Goal: Information Seeking & Learning: Understand process/instructions

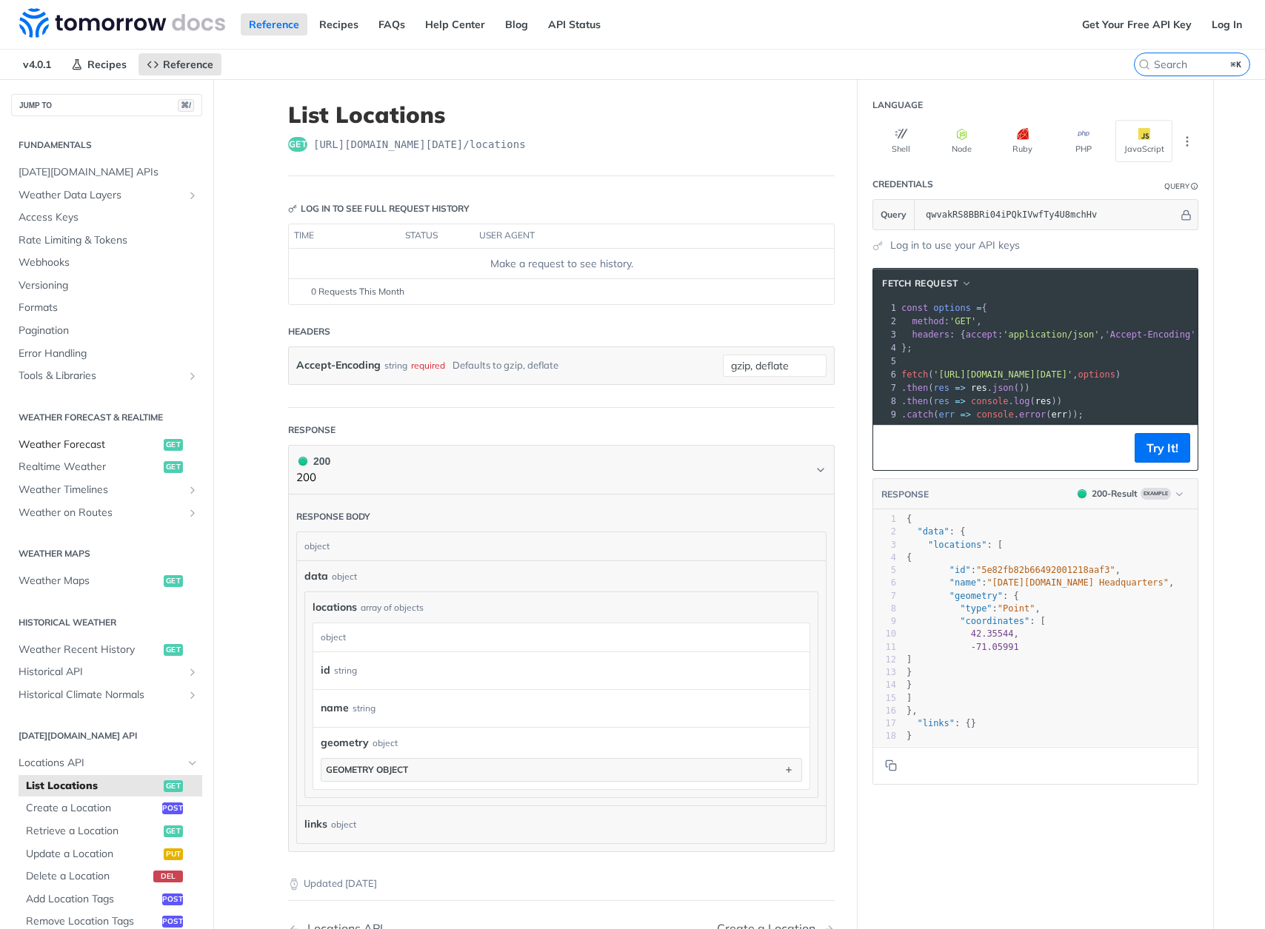
click at [86, 440] on span "Weather Forecast" at bounding box center [89, 445] width 141 height 15
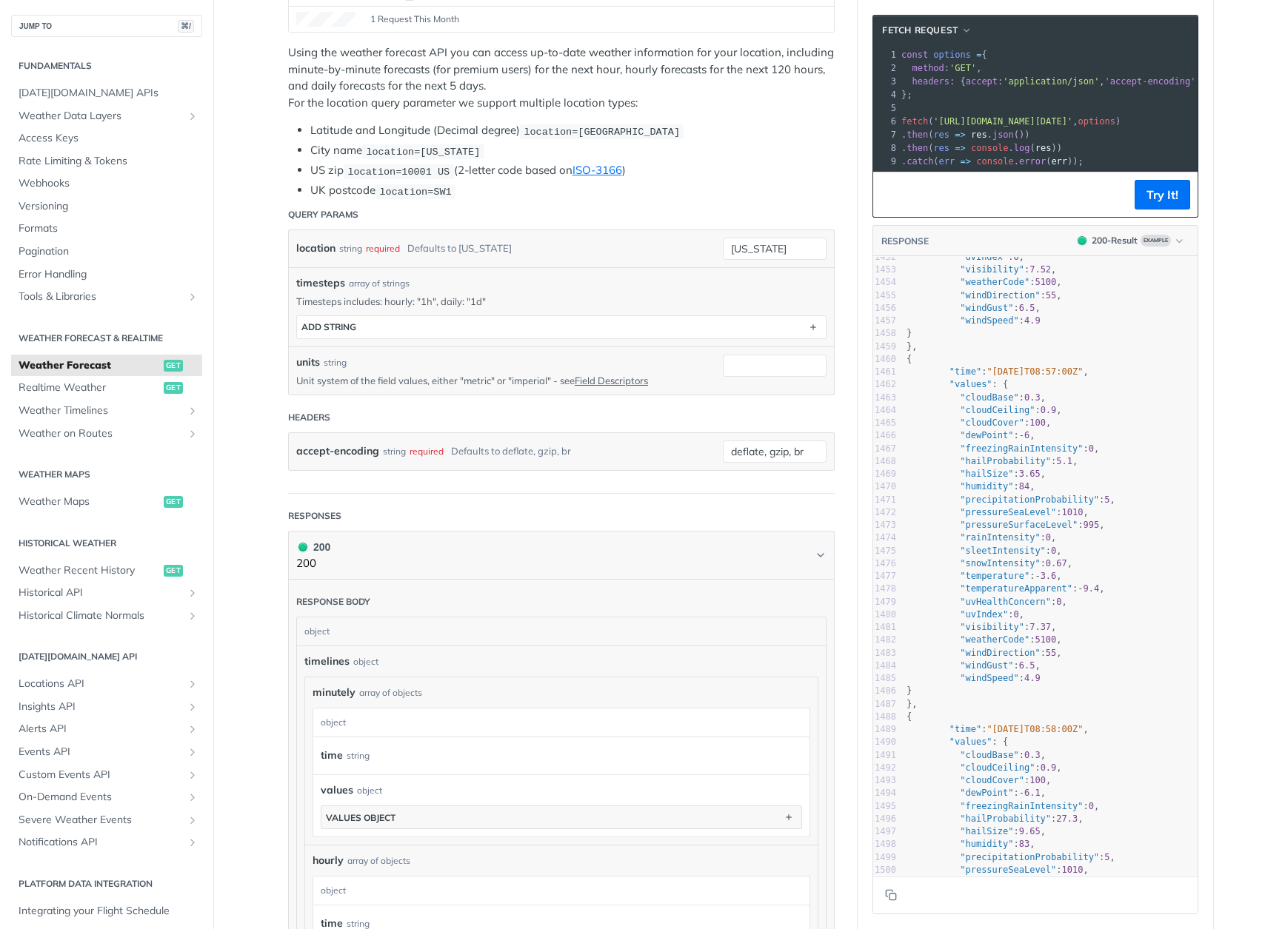
scroll to position [19154, 0]
click at [955, 484] on span ""humidity" : 83 ," at bounding box center [970, 489] width 129 height 10
type textarea "{ "timelines": { "minutely": [ { "time": "2025-02-09T08:05:00Z", "values": { "c…"
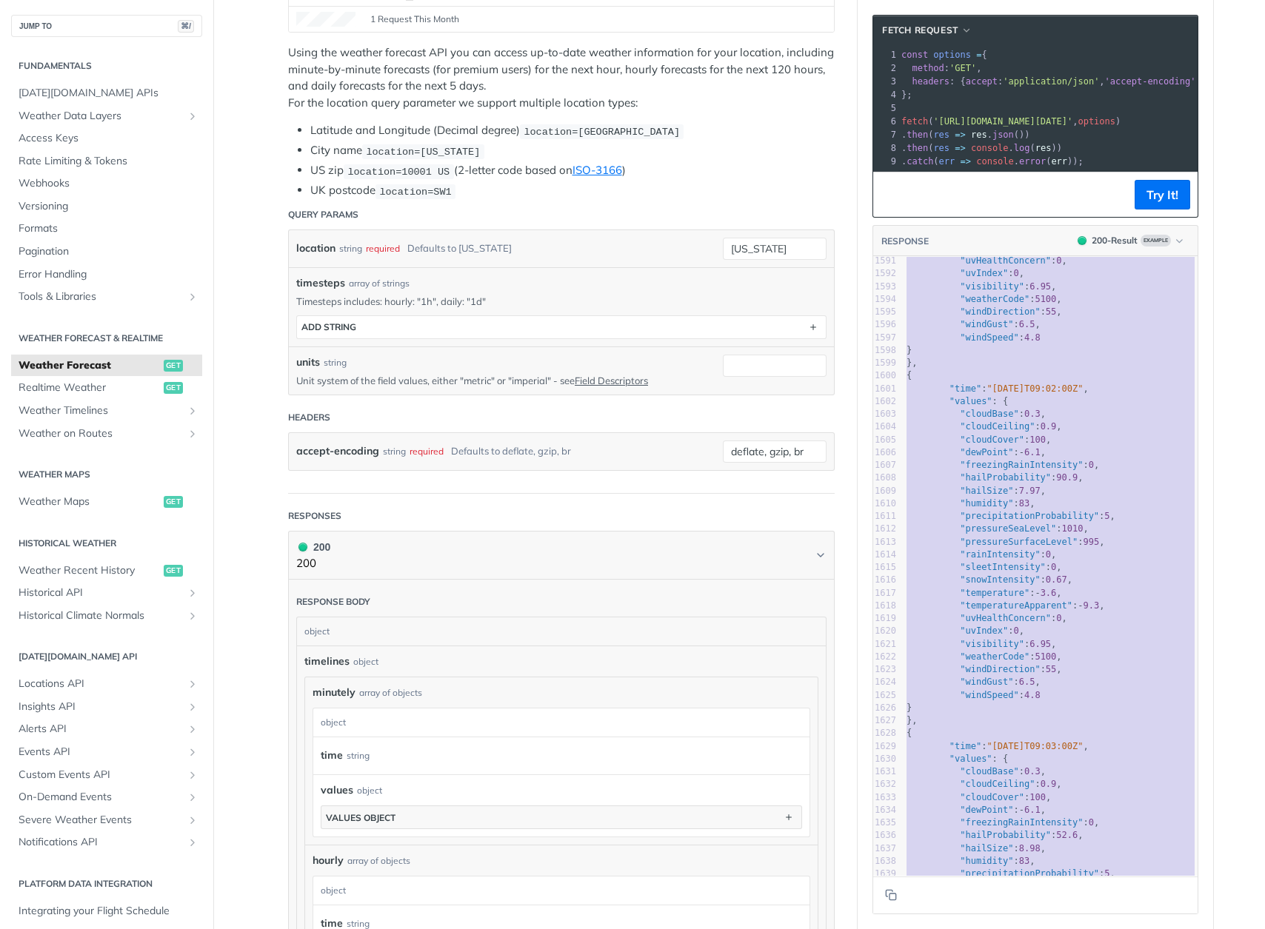
scroll to position [20026, 0]
click at [1026, 527] on pre ""pressureSeaLevel" : 1010 ," at bounding box center [1050, 528] width 294 height 13
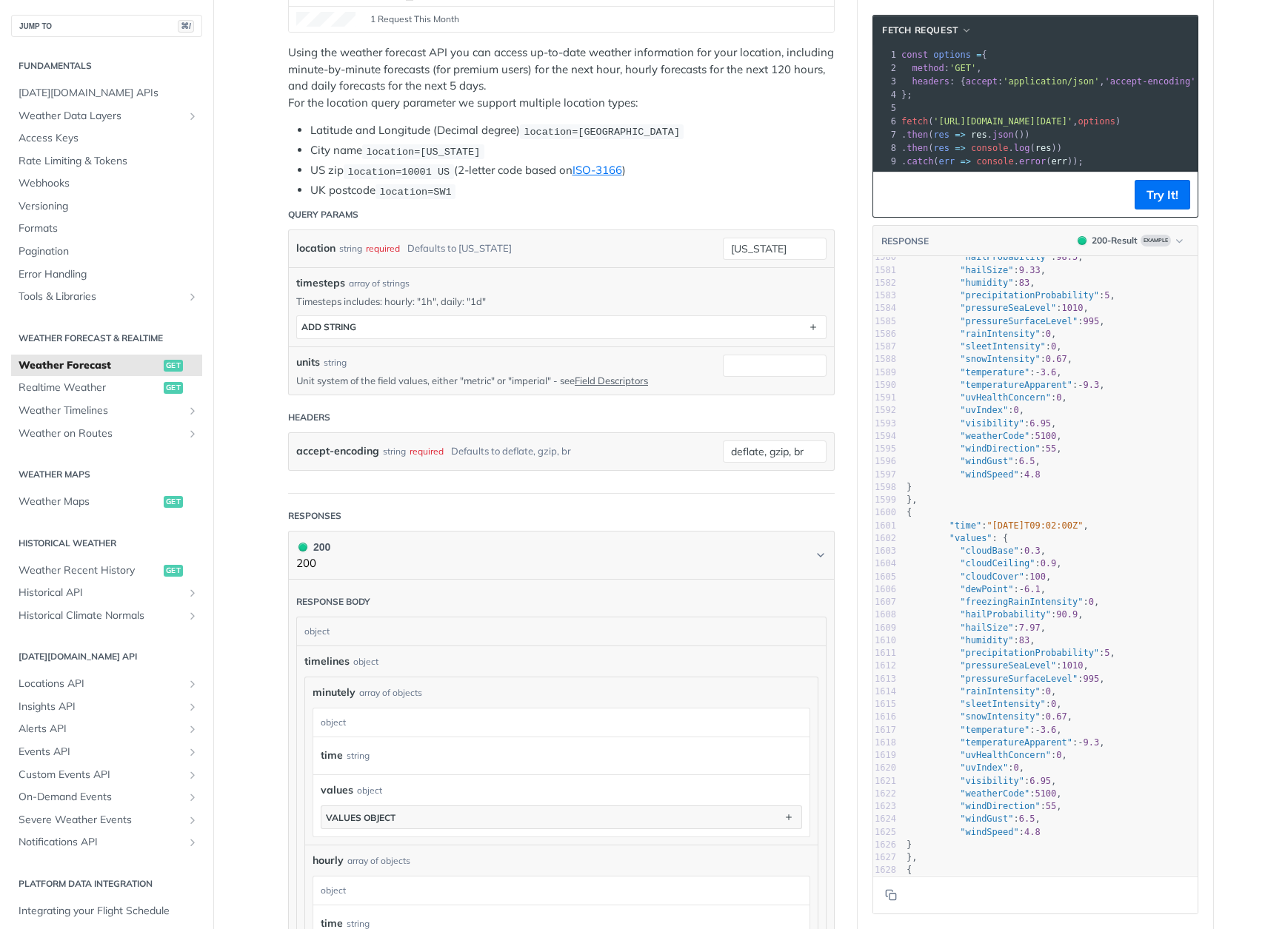
scroll to position [19365, 0]
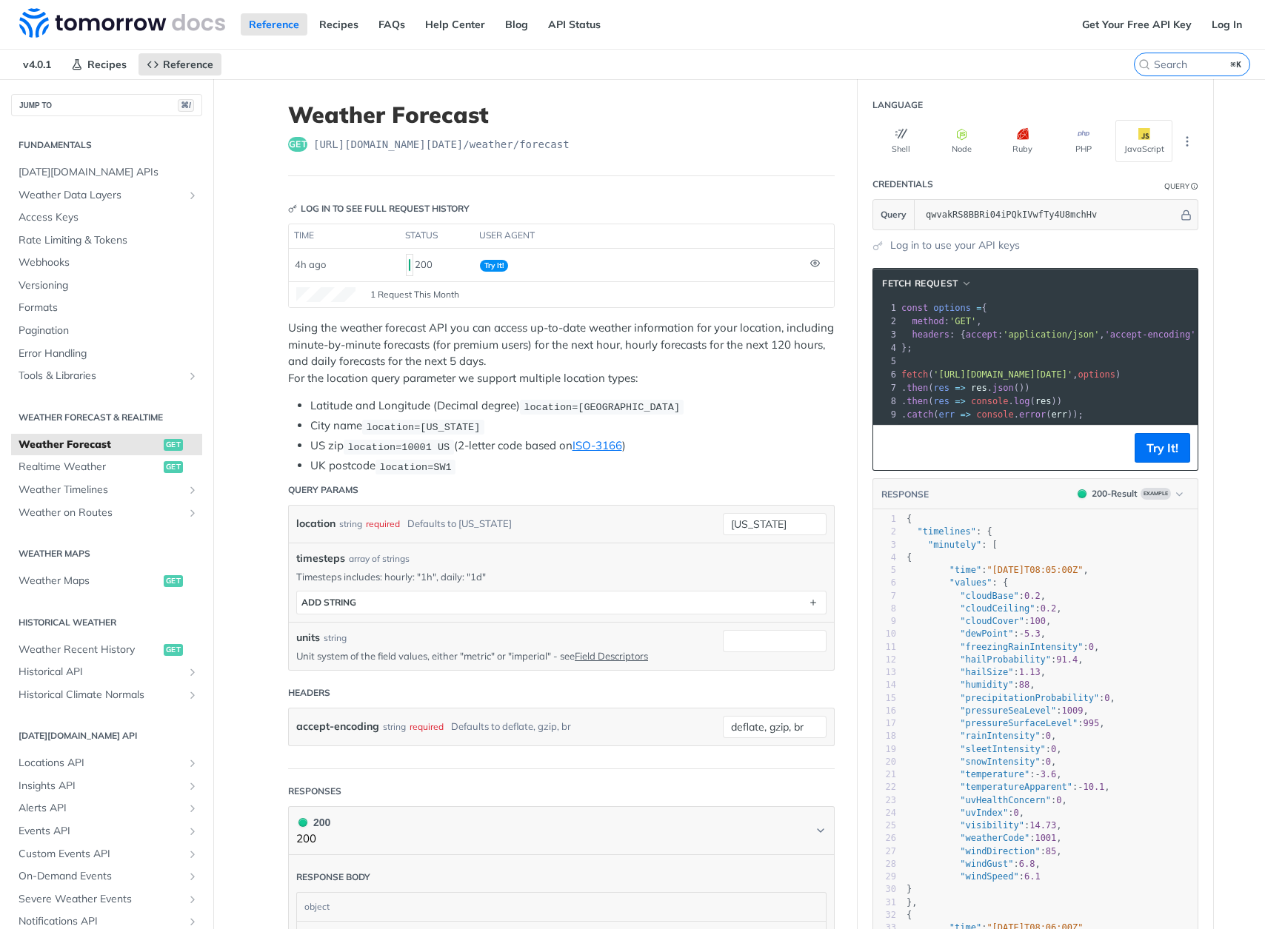
click at [403, 110] on h1 "Weather Forecast" at bounding box center [561, 114] width 547 height 27
copy h1 "Weather Forecast"
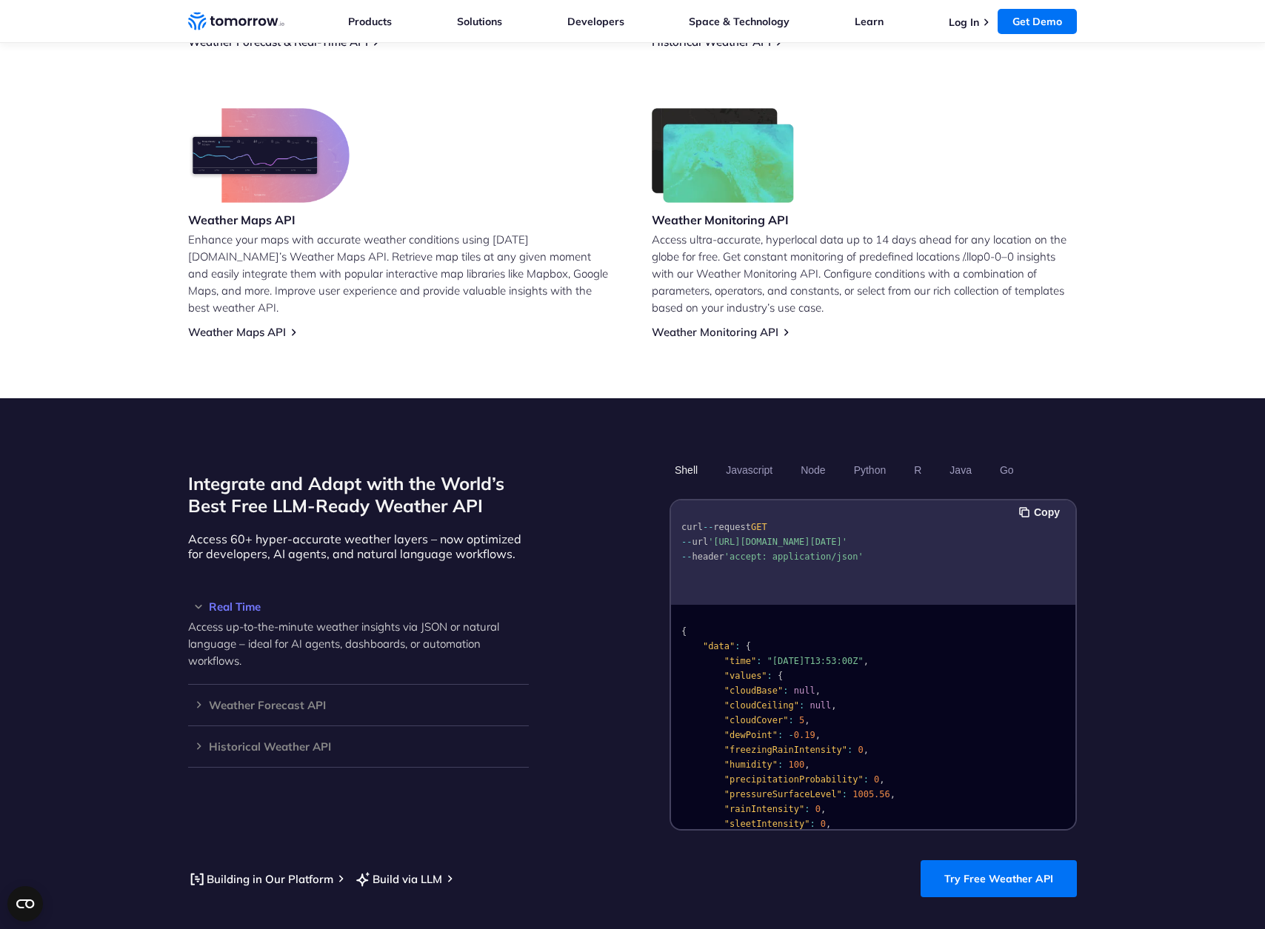
scroll to position [983, 0]
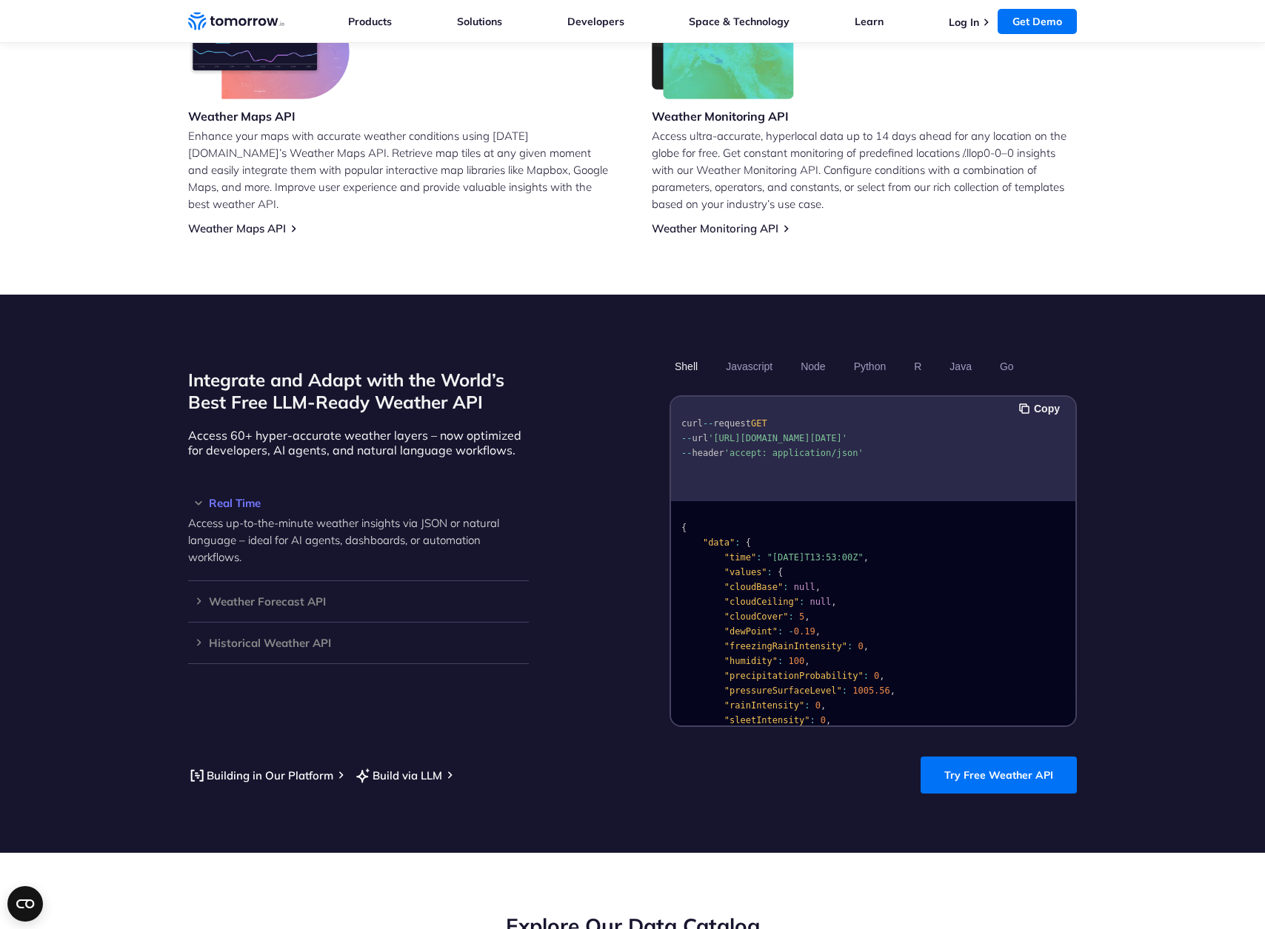
click at [741, 362] on div "Shell Javascript Node Python R Java Go Copy curl -- request GET -- url 'https:/…" at bounding box center [872, 540] width 407 height 373
click at [738, 354] on button "Javascript" at bounding box center [749, 366] width 57 height 25
click at [249, 581] on div "Weather Forecast API Access ultra-accurate, hyperlocal data up to 14 days in th…" at bounding box center [358, 601] width 341 height 41
click at [245, 594] on div "Weather Forecast API Access ultra-accurate, hyperlocal data up to 14 days in th…" at bounding box center [358, 601] width 341 height 41
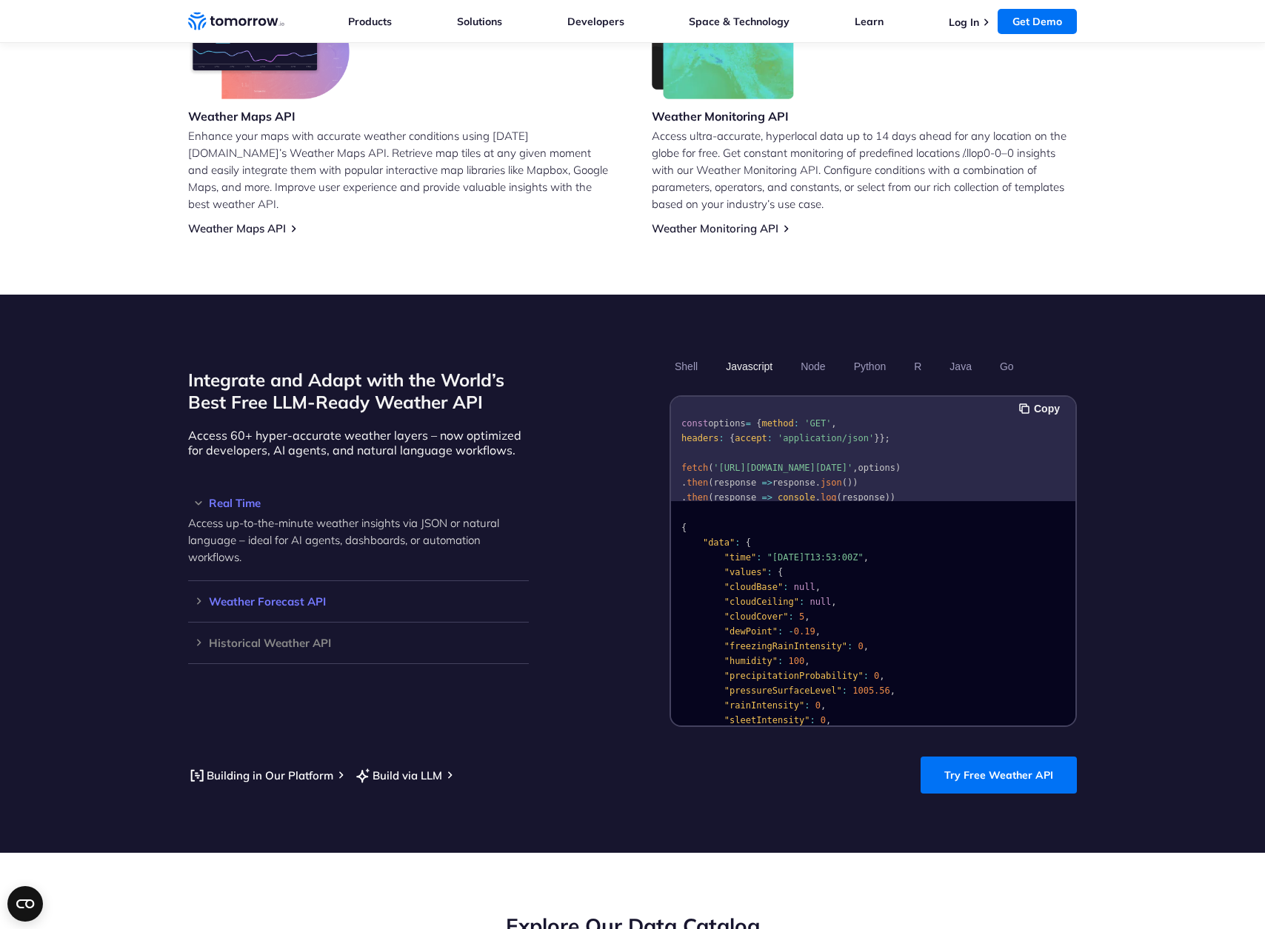
click at [212, 596] on h3 "Weather Forecast API" at bounding box center [358, 601] width 341 height 11
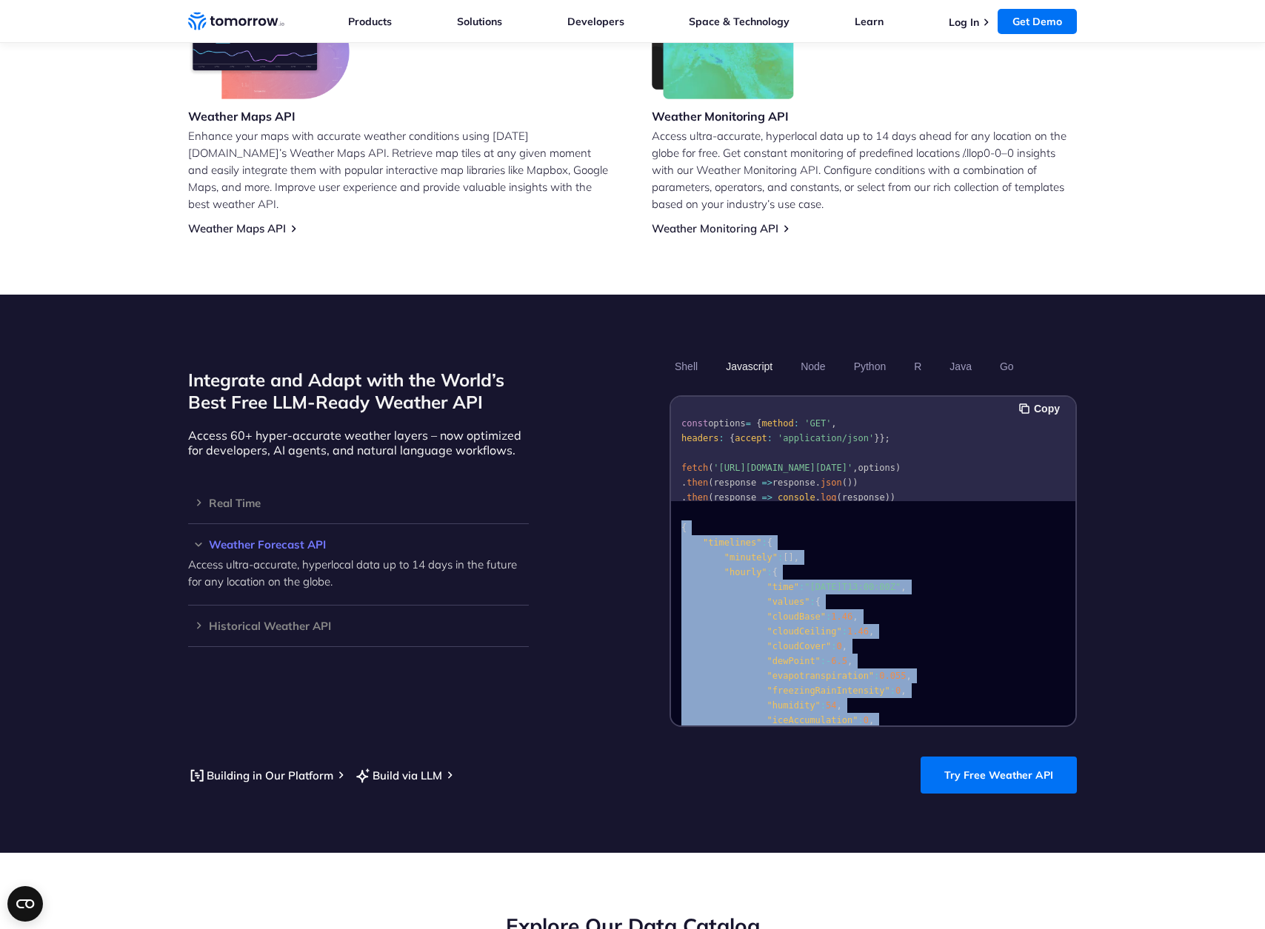
drag, startPoint x: 714, startPoint y: 695, endPoint x: 674, endPoint y: 506, distance: 193.8
copy code "{ "timelines" : { "minutely" : [ ] , "hourly" : { "time" : "2023-02-14T13:00:00…"
